Goal: Task Accomplishment & Management: Use online tool/utility

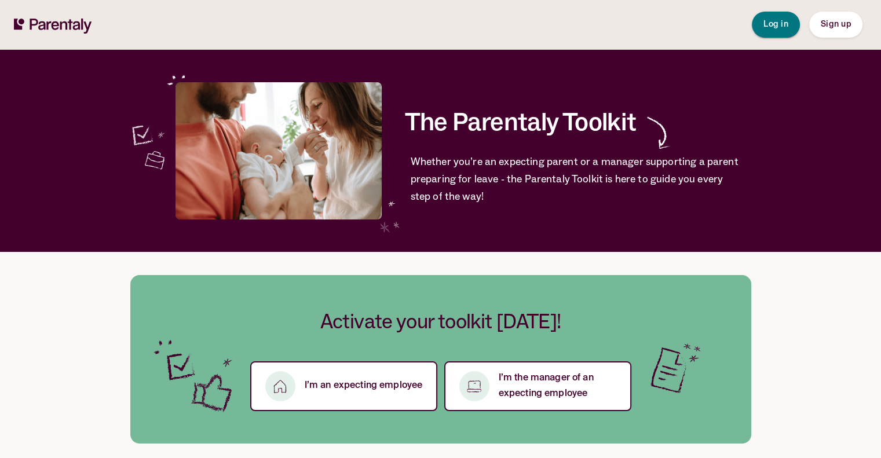
click at [773, 23] on span "Log in" at bounding box center [775, 24] width 25 height 8
